Goal: Use online tool/utility: Utilize a website feature to perform a specific function

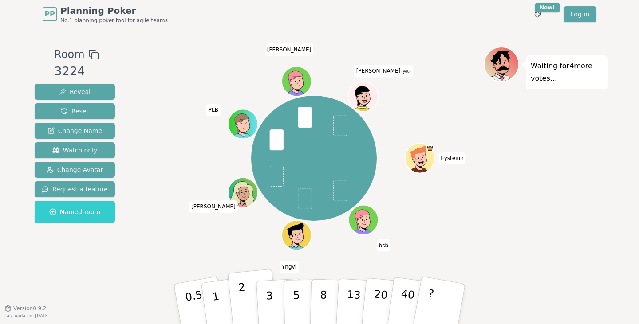
click at [245, 292] on button "2" at bounding box center [253, 304] width 51 height 71
click at [269, 292] on p "3" at bounding box center [270, 305] width 10 height 48
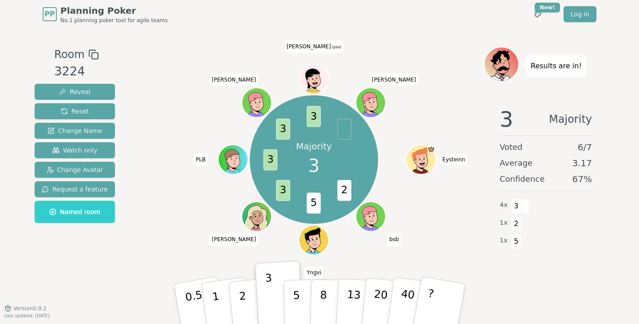
click at [514, 14] on div "Toggle theme New! Log in [GEOGRAPHIC_DATA]" at bounding box center [552, 14] width 88 height 16
click at [511, 16] on div "Toggle theme New! Log in [GEOGRAPHIC_DATA]" at bounding box center [552, 14] width 88 height 16
click at [313, 164] on span "3" at bounding box center [313, 166] width 11 height 27
click at [310, 175] on span "3" at bounding box center [313, 166] width 11 height 27
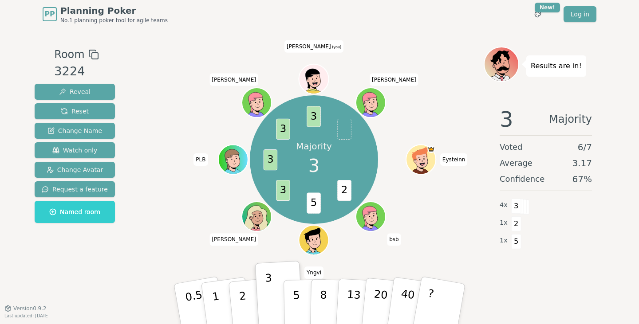
click at [452, 158] on span "Eysteinn" at bounding box center [454, 159] width 28 height 12
click at [436, 76] on div "Majority 3 2 5 3 3 3 3 Eysteinn bsb [PERSON_NAME] PLB [PERSON_NAME] (you) [PERS…" at bounding box center [313, 160] width 339 height 195
click at [84, 107] on span "Reset" at bounding box center [75, 111] width 28 height 9
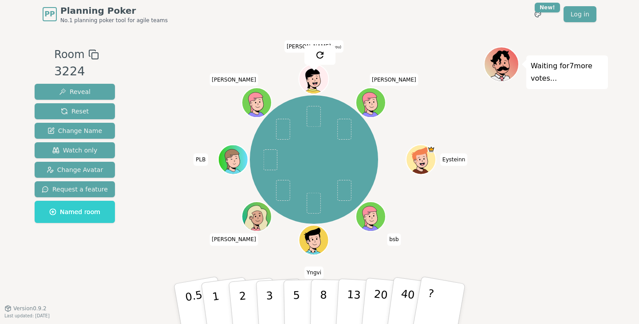
click at [149, 119] on div "Eysteinn bsb [PERSON_NAME] PLB [PERSON_NAME] (you) [PERSON_NAME]" at bounding box center [313, 160] width 339 height 195
click at [452, 246] on div "Eysteinn bsb [PERSON_NAME] PLB [PERSON_NAME] (you) [PERSON_NAME]" at bounding box center [313, 160] width 339 height 195
click at [272, 294] on button "3" at bounding box center [279, 304] width 48 height 69
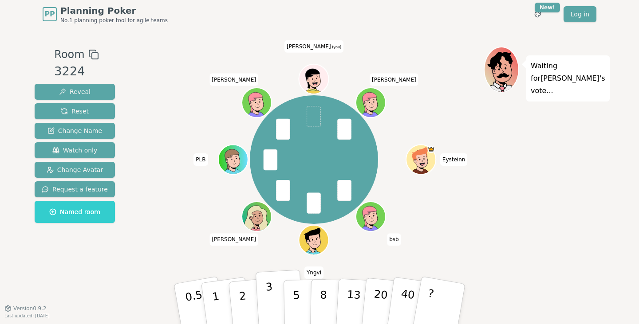
click at [271, 287] on button "3" at bounding box center [279, 304] width 48 height 69
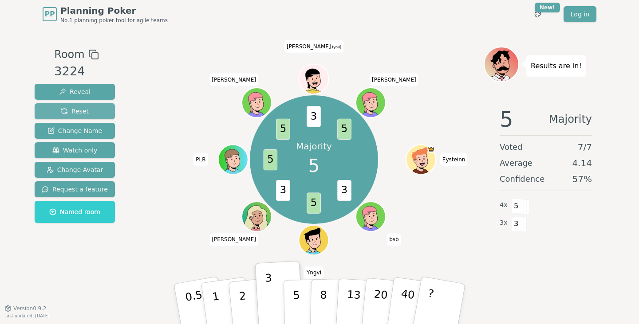
click at [74, 113] on span "Reset" at bounding box center [75, 111] width 28 height 9
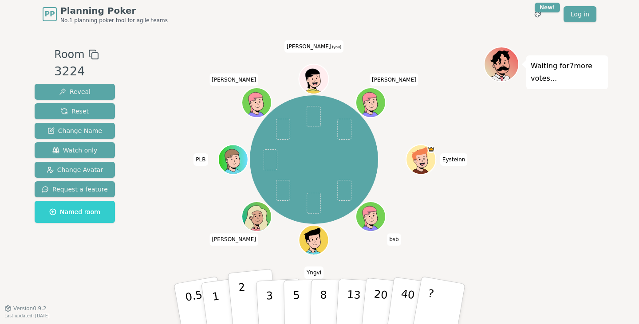
click at [242, 296] on p "2" at bounding box center [244, 305] width 12 height 48
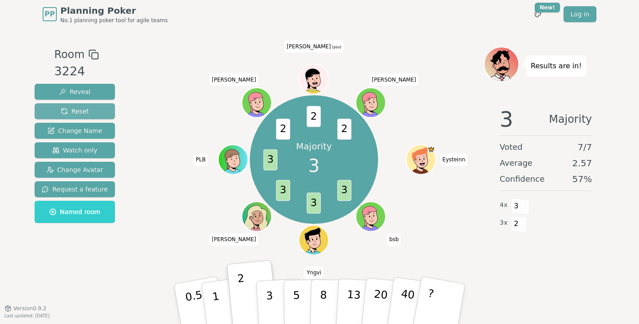
click at [83, 110] on span "Reset" at bounding box center [75, 111] width 28 height 9
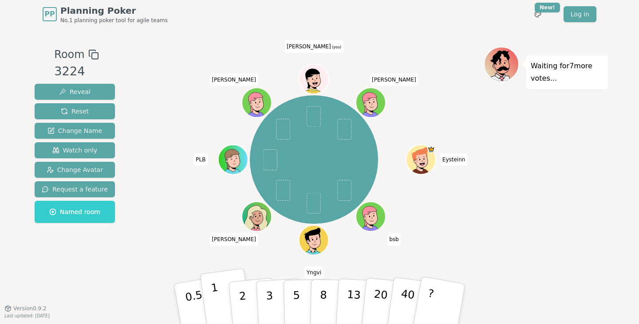
click at [217, 303] on p "1" at bounding box center [216, 305] width 13 height 48
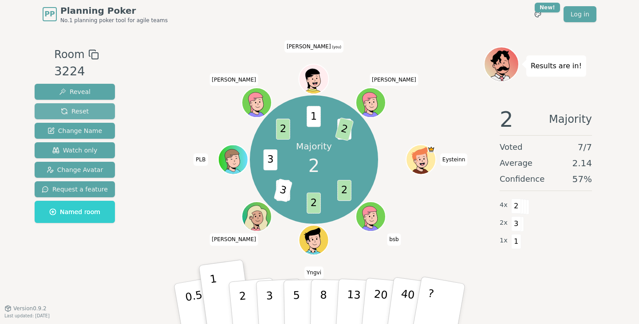
click at [79, 107] on span "Reset" at bounding box center [75, 111] width 28 height 9
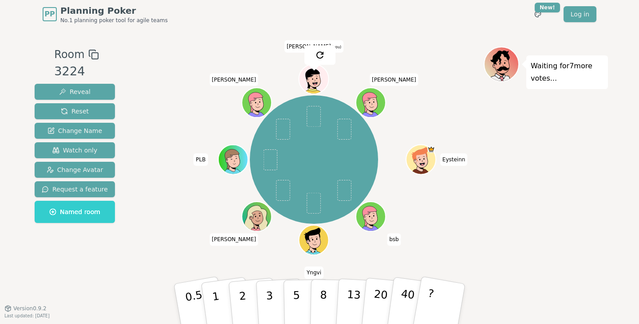
click at [175, 112] on div "Eysteinn bsb [PERSON_NAME] PLB [PERSON_NAME] (you) [PERSON_NAME]" at bounding box center [313, 160] width 339 height 195
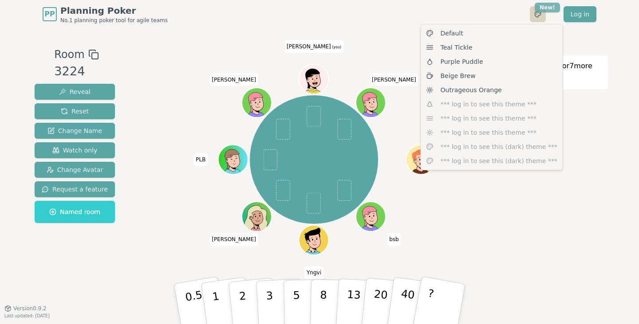
click at [553, 8] on html "PP Planning Poker No.1 planning poker tool for agile teams Toggle theme New! Lo…" at bounding box center [319, 162] width 639 height 324
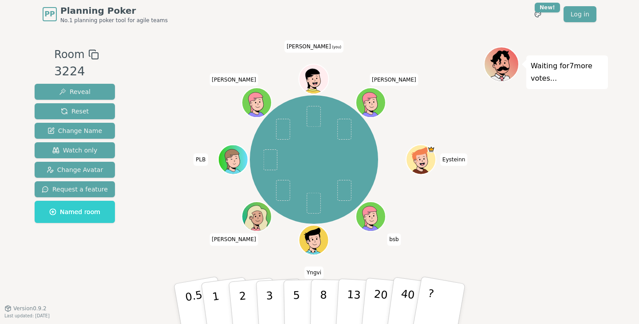
click at [497, 12] on html "PP Planning Poker No.1 planning poker tool for agile teams Toggle theme New! Lo…" at bounding box center [319, 162] width 639 height 324
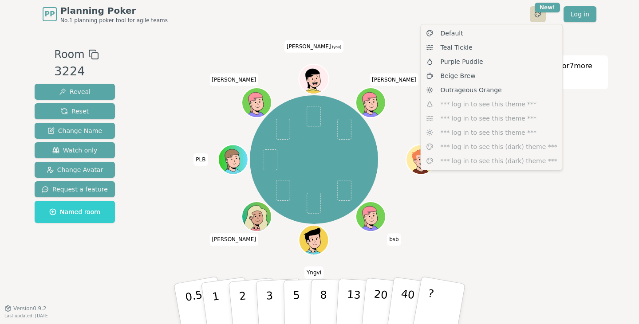
click at [537, 12] on html "PP Planning Poker No.1 planning poker tool for agile teams Toggle theme New! Lo…" at bounding box center [319, 162] width 639 height 324
click at [423, 16] on html "PP Planning Poker No.1 planning poker tool for agile teams Toggle theme New! Lo…" at bounding box center [319, 162] width 639 height 324
click at [535, 16] on html "PP Planning Poker No.1 planning poker tool for agile teams Toggle theme New! Lo…" at bounding box center [319, 162] width 639 height 324
click at [469, 13] on html "PP Planning Poker No.1 planning poker tool for agile teams Toggle theme New! Lo…" at bounding box center [319, 162] width 639 height 324
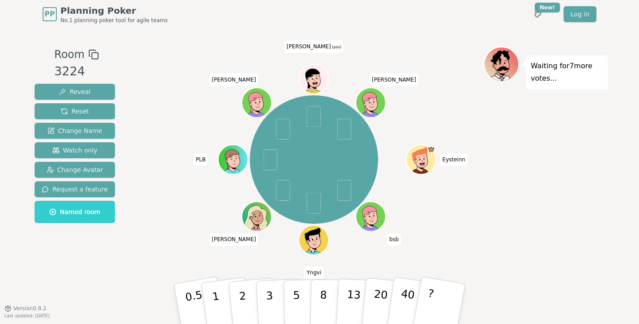
click at [309, 79] on icon at bounding box center [308, 81] width 4 height 4
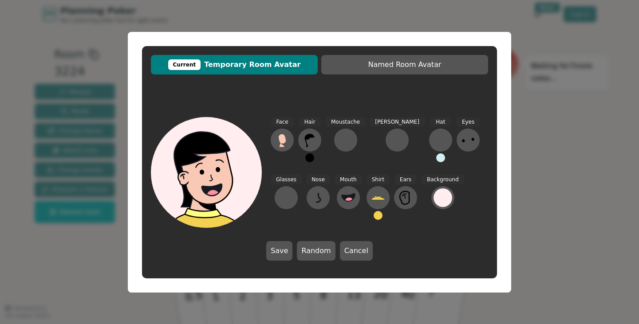
click at [395, 20] on div "Current Temporary Room Avatar Named Room Avatar Face Hair Moustache [PERSON_NAM…" at bounding box center [319, 162] width 639 height 324
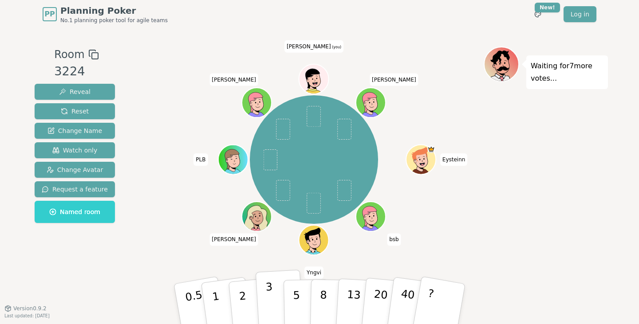
click at [265, 291] on button "3" at bounding box center [279, 304] width 48 height 69
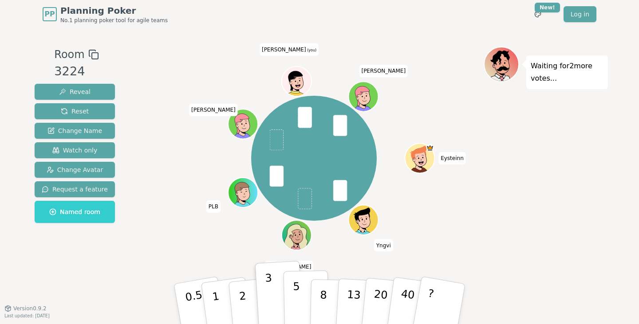
click at [305, 282] on button "5" at bounding box center [306, 304] width 46 height 67
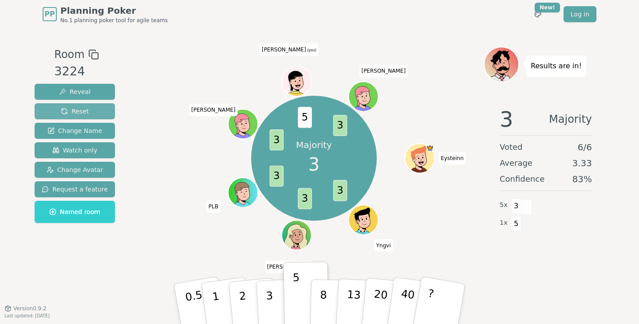
click at [85, 111] on button "Reset" at bounding box center [75, 111] width 80 height 16
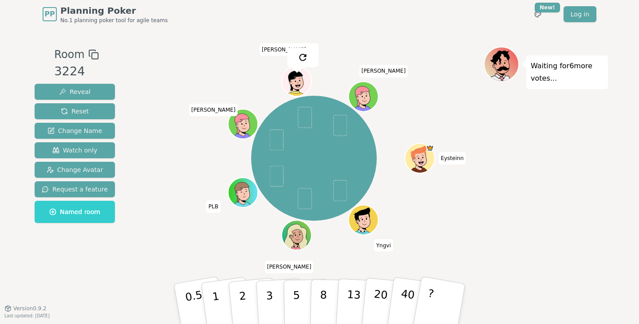
click at [163, 123] on div "[PERSON_NAME] PLB [PERSON_NAME] (you) [PERSON_NAME]" at bounding box center [313, 159] width 339 height 192
click at [270, 287] on p "3" at bounding box center [270, 305] width 10 height 48
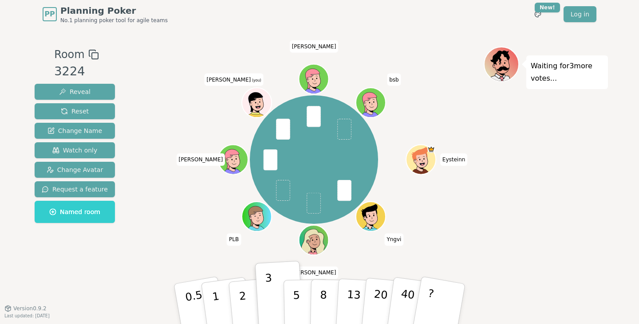
click at [256, 100] on icon at bounding box center [257, 101] width 23 height 4
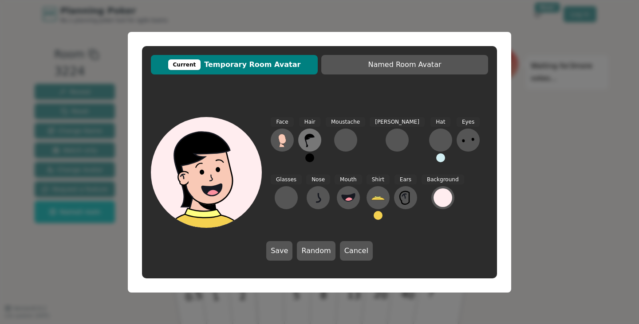
click at [310, 145] on icon at bounding box center [310, 140] width 14 height 14
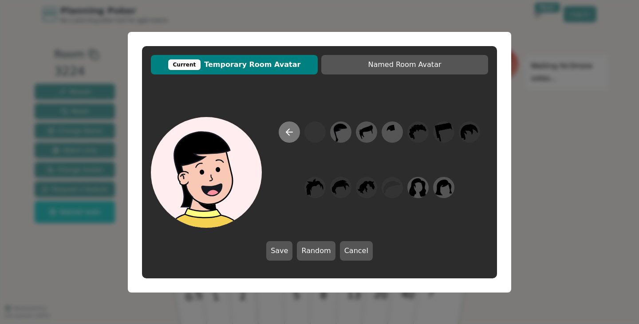
click at [285, 134] on icon at bounding box center [289, 132] width 11 height 11
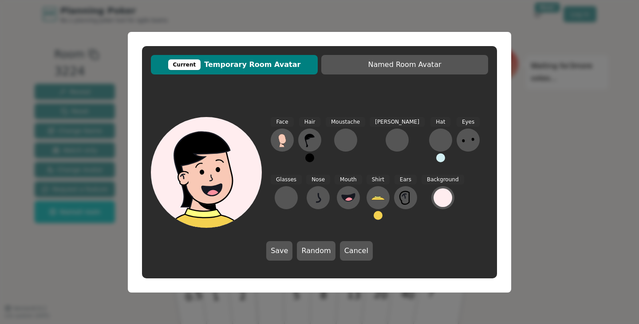
click at [540, 115] on div "Current Temporary Room Avatar Named Room Avatar Face Hair Moustache [PERSON_NAM…" at bounding box center [319, 162] width 639 height 324
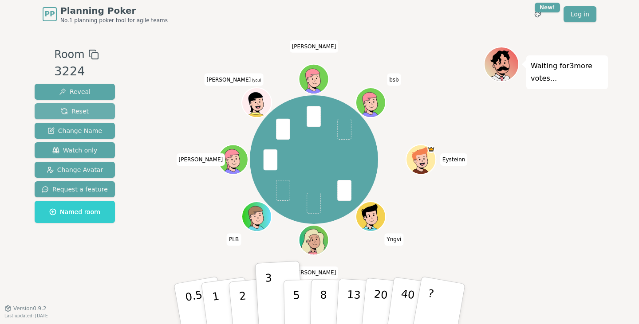
click at [76, 110] on span "Reset" at bounding box center [75, 111] width 28 height 9
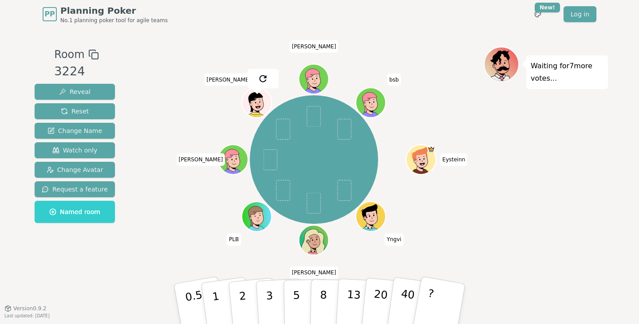
click at [151, 117] on div "[PERSON_NAME] PLB [PERSON_NAME] (you) [PERSON_NAME]" at bounding box center [313, 160] width 339 height 195
click at [245, 289] on button "2" at bounding box center [253, 304] width 51 height 71
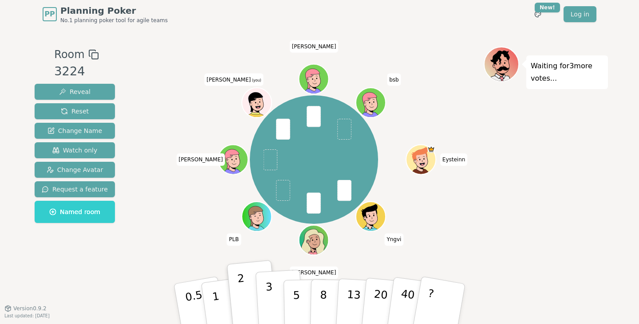
click at [270, 289] on p "3" at bounding box center [270, 305] width 10 height 48
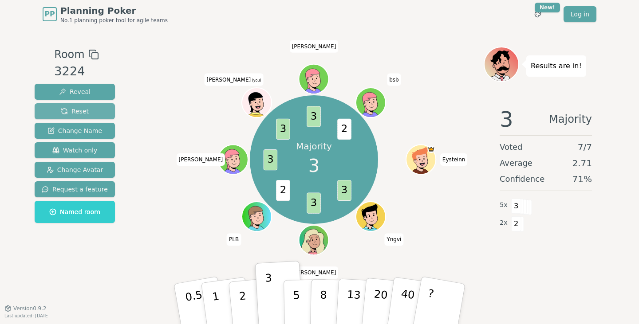
click at [79, 111] on span "Reset" at bounding box center [75, 111] width 28 height 9
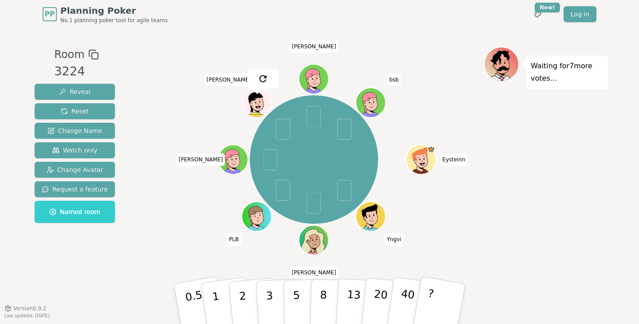
click at [253, 40] on div "Room 3224 Reveal Reset Change Name Watch only Change Avatar Request a feature N…" at bounding box center [319, 168] width 577 height 280
